Goal: Check status: Check status

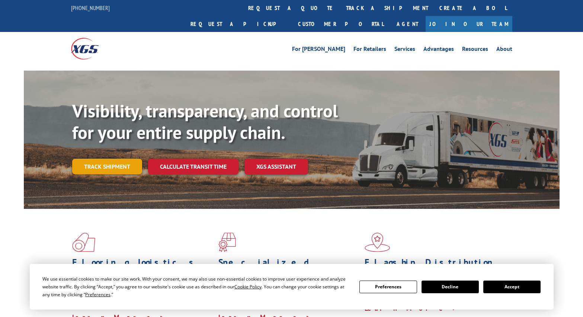
click at [110, 159] on link "Track shipment" at bounding box center [107, 167] width 70 height 16
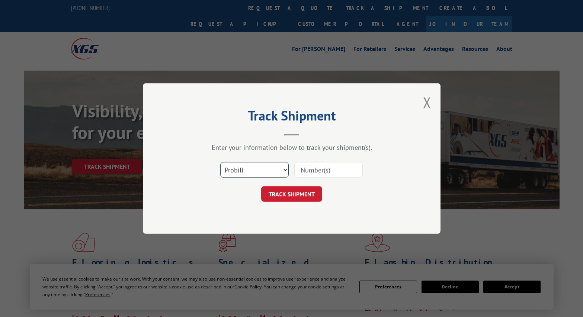
click at [286, 170] on select "Select category... Probill BOL PO" at bounding box center [254, 170] width 68 height 16
select select "bol"
click at [220, 162] on select "Select category... Probill BOL PO" at bounding box center [254, 170] width 68 height 16
click at [338, 171] on input at bounding box center [328, 170] width 68 height 16
paste input "5415465"
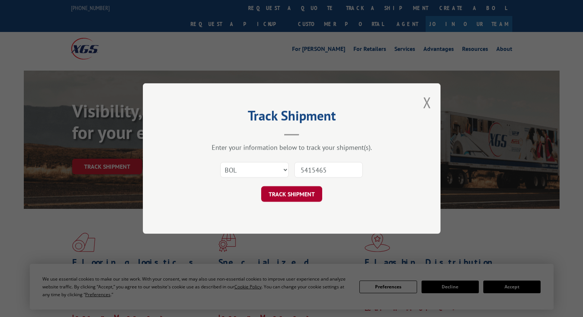
type input "5415465"
click at [305, 197] on button "TRACK SHIPMENT" at bounding box center [291, 194] width 61 height 16
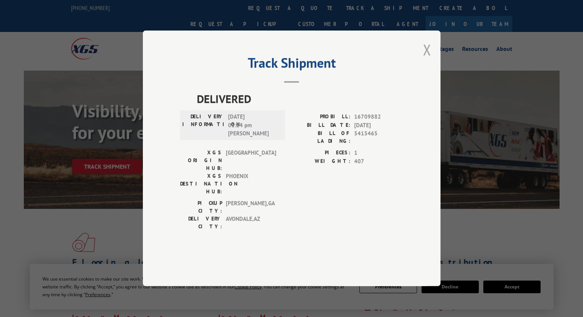
click at [429, 59] on button "Close modal" at bounding box center [427, 50] width 8 height 20
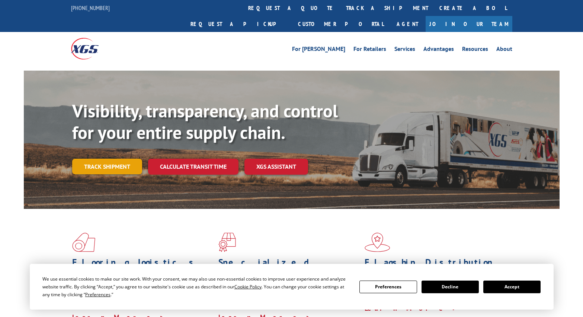
click at [121, 159] on link "Track shipment" at bounding box center [107, 167] width 70 height 16
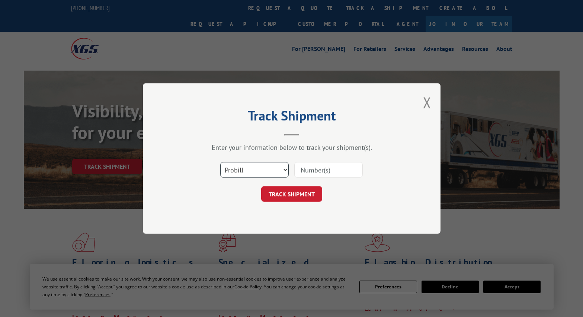
click at [284, 171] on select "Select category... Probill BOL PO" at bounding box center [254, 170] width 68 height 16
select select "po"
click at [220, 162] on select "Select category... Probill BOL PO" at bounding box center [254, 170] width 68 height 16
click at [321, 173] on input at bounding box center [328, 170] width 68 height 16
click at [336, 171] on input at bounding box center [328, 170] width 68 height 16
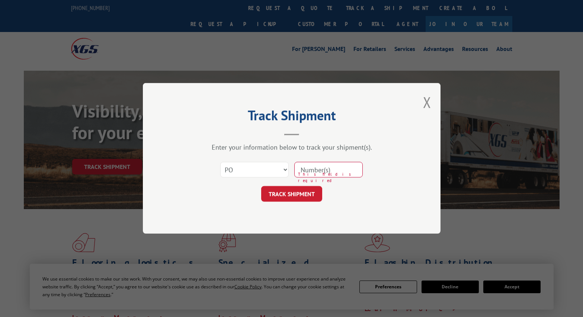
paste input "294681253"
type input "294681253"
click at [297, 202] on button "TRACK SHIPMENT" at bounding box center [291, 194] width 61 height 16
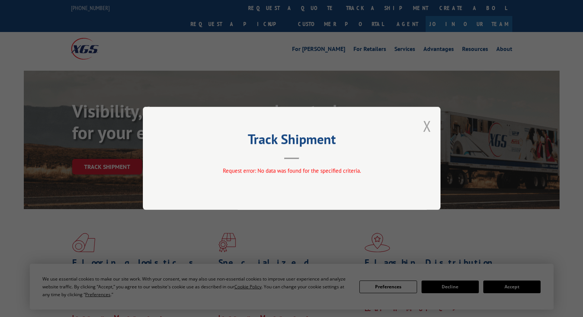
click at [428, 124] on button "Close modal" at bounding box center [427, 126] width 8 height 20
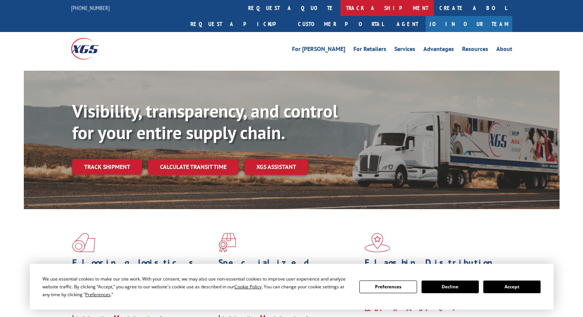
click at [340, 7] on link "track a shipment" at bounding box center [386, 8] width 93 height 16
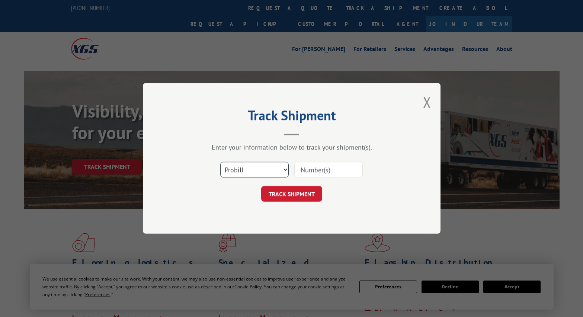
click at [286, 170] on select "Select category... Probill BOL PO" at bounding box center [254, 170] width 68 height 16
drag, startPoint x: 311, startPoint y: 171, endPoint x: 307, endPoint y: 196, distance: 24.9
click at [307, 196] on button "TRACK SHIPMENT" at bounding box center [291, 194] width 61 height 16
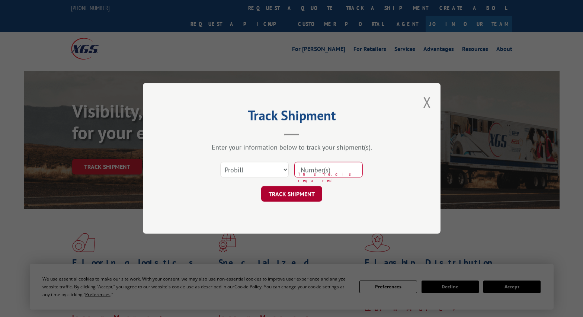
click at [308, 196] on button "TRACK SHIPMENT" at bounding box center [291, 194] width 61 height 16
click at [341, 173] on input at bounding box center [328, 170] width 68 height 16
paste input "17051414"
type input "17051414"
drag, startPoint x: 312, startPoint y: 186, endPoint x: 316, endPoint y: 185, distance: 4.5
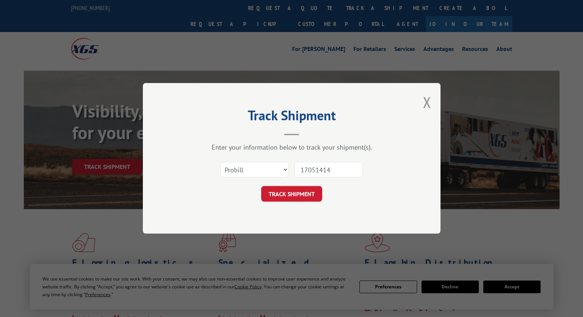
click at [312, 186] on form "Select category... Probill BOL PO 17051414 TRACK SHIPMENT" at bounding box center [291, 180] width 223 height 44
click at [315, 196] on button "TRACK SHIPMENT" at bounding box center [291, 194] width 61 height 16
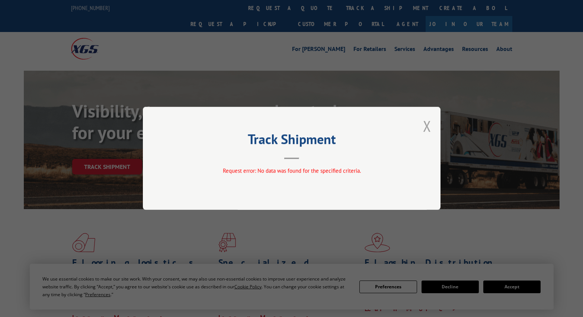
click at [430, 127] on button "Close modal" at bounding box center [427, 126] width 8 height 20
